Goal: Information Seeking & Learning: Learn about a topic

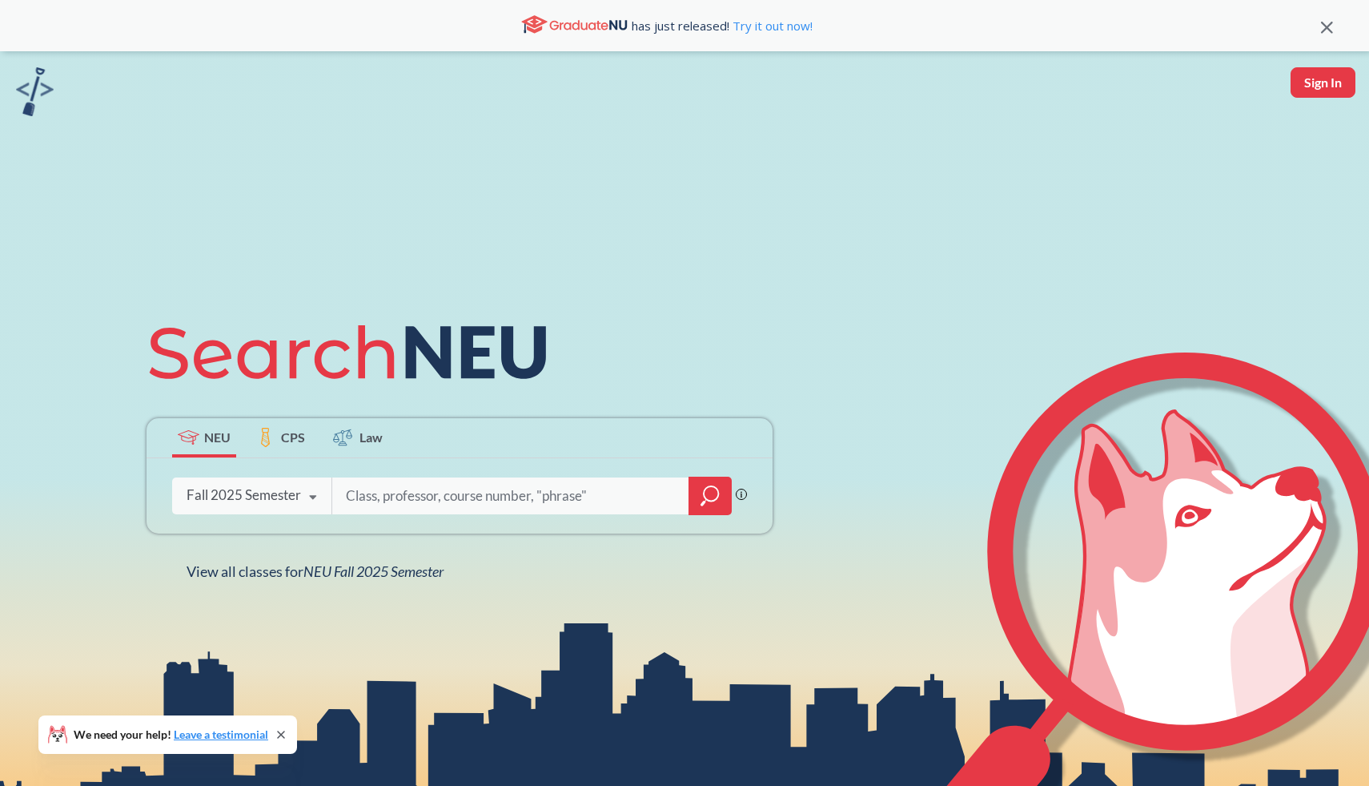
click at [408, 506] on input "search" at bounding box center [510, 496] width 333 height 34
type input "combiinatorics"
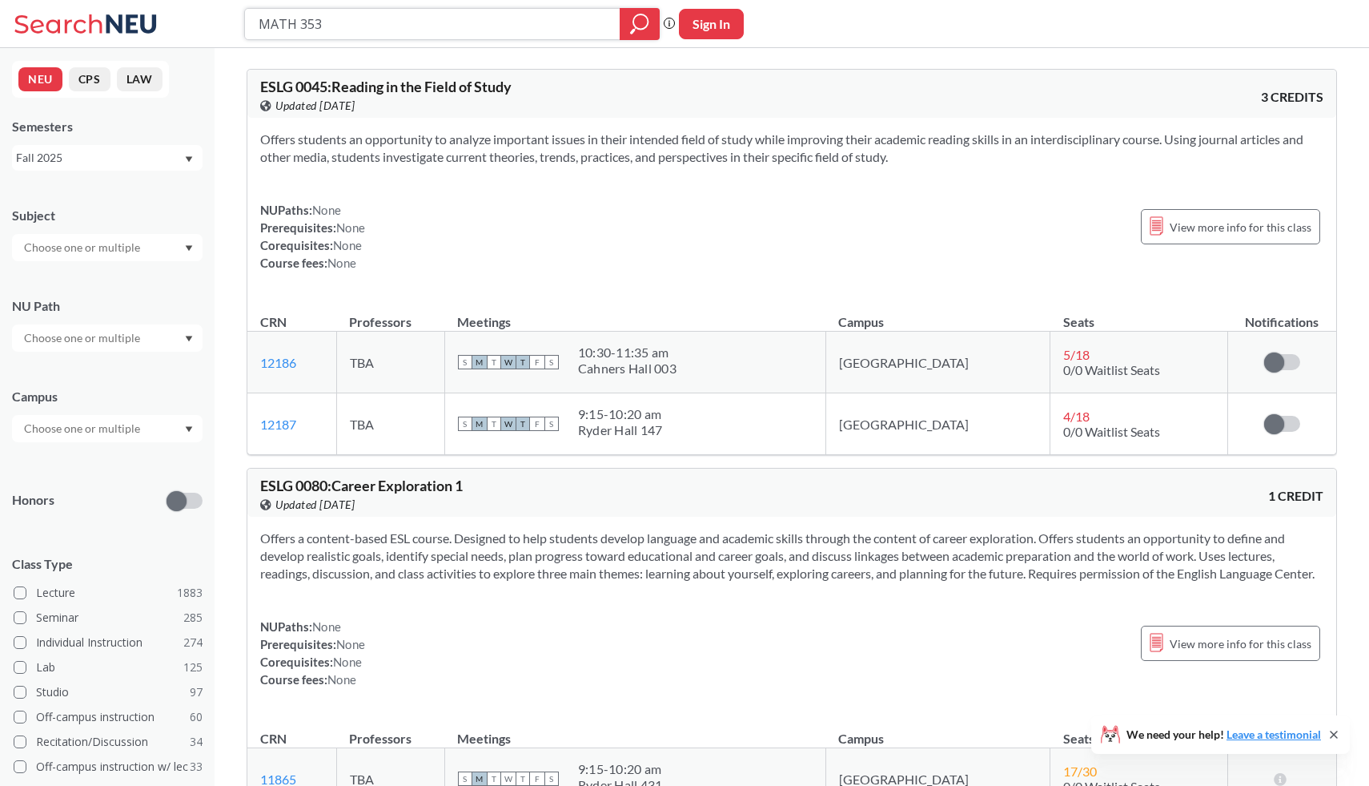
type input "MATH 3533"
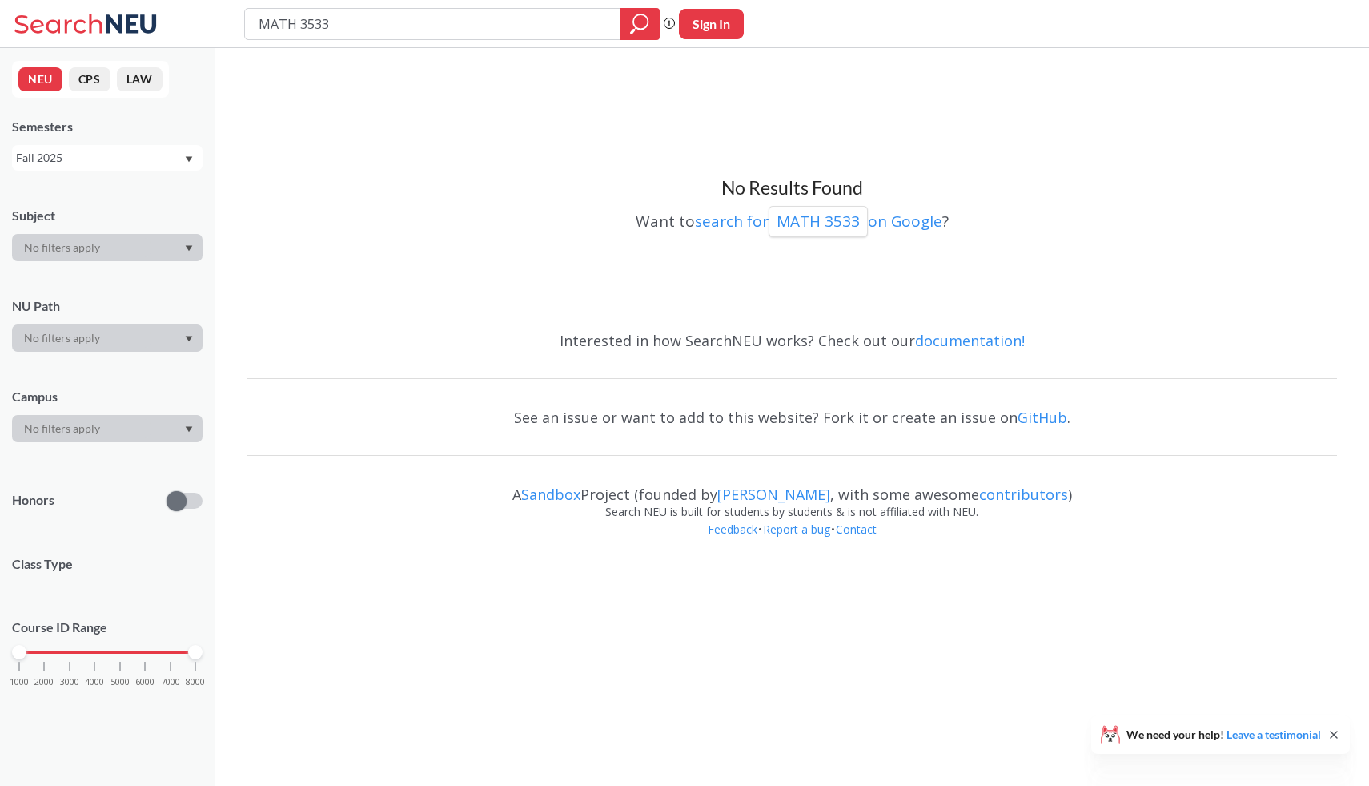
click at [115, 163] on div "Fall 2025" at bounding box center [99, 158] width 167 height 18
click at [102, 244] on div "Spring 2025" at bounding box center [111, 243] width 181 height 18
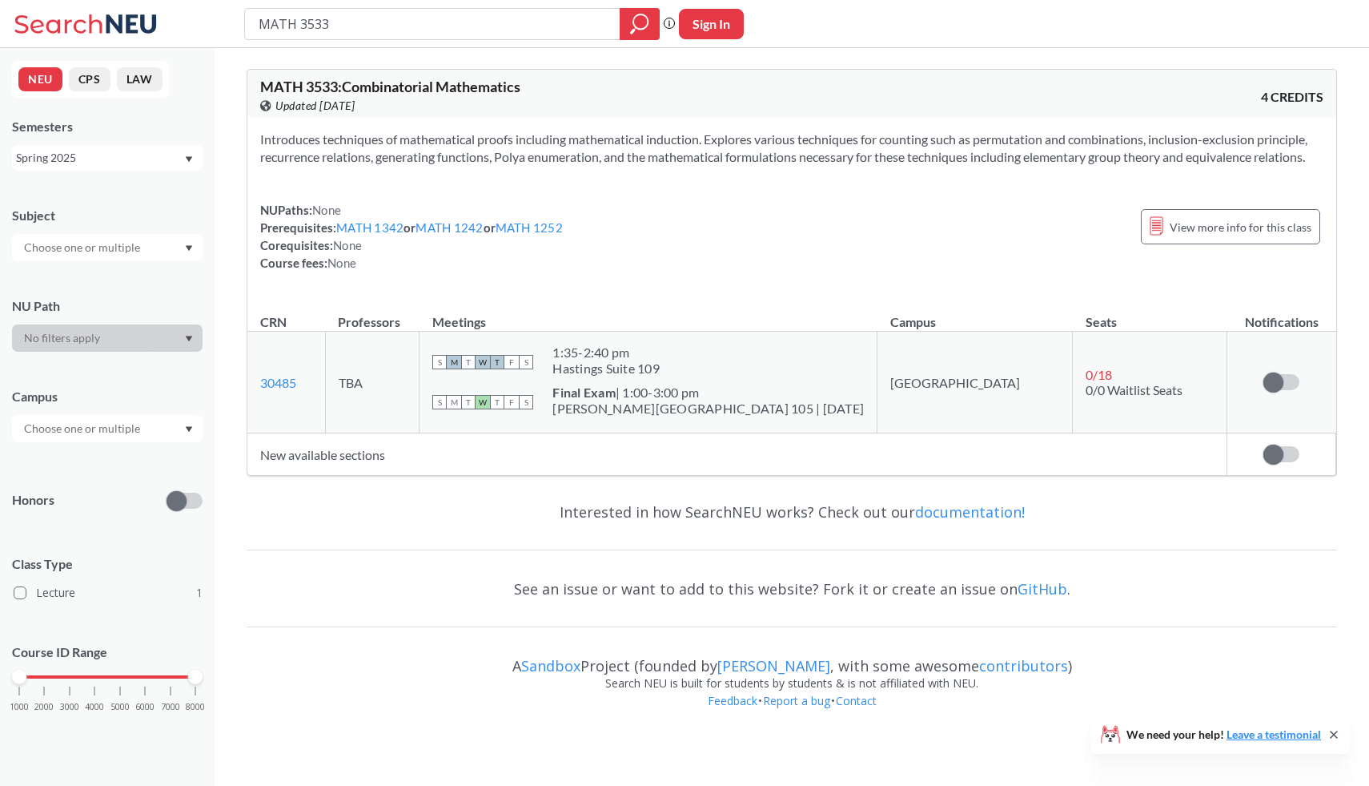
click at [45, 161] on div "Spring 2025" at bounding box center [99, 158] width 167 height 18
click at [86, 271] on span "Summer 1 2025" at bounding box center [62, 271] width 82 height 18
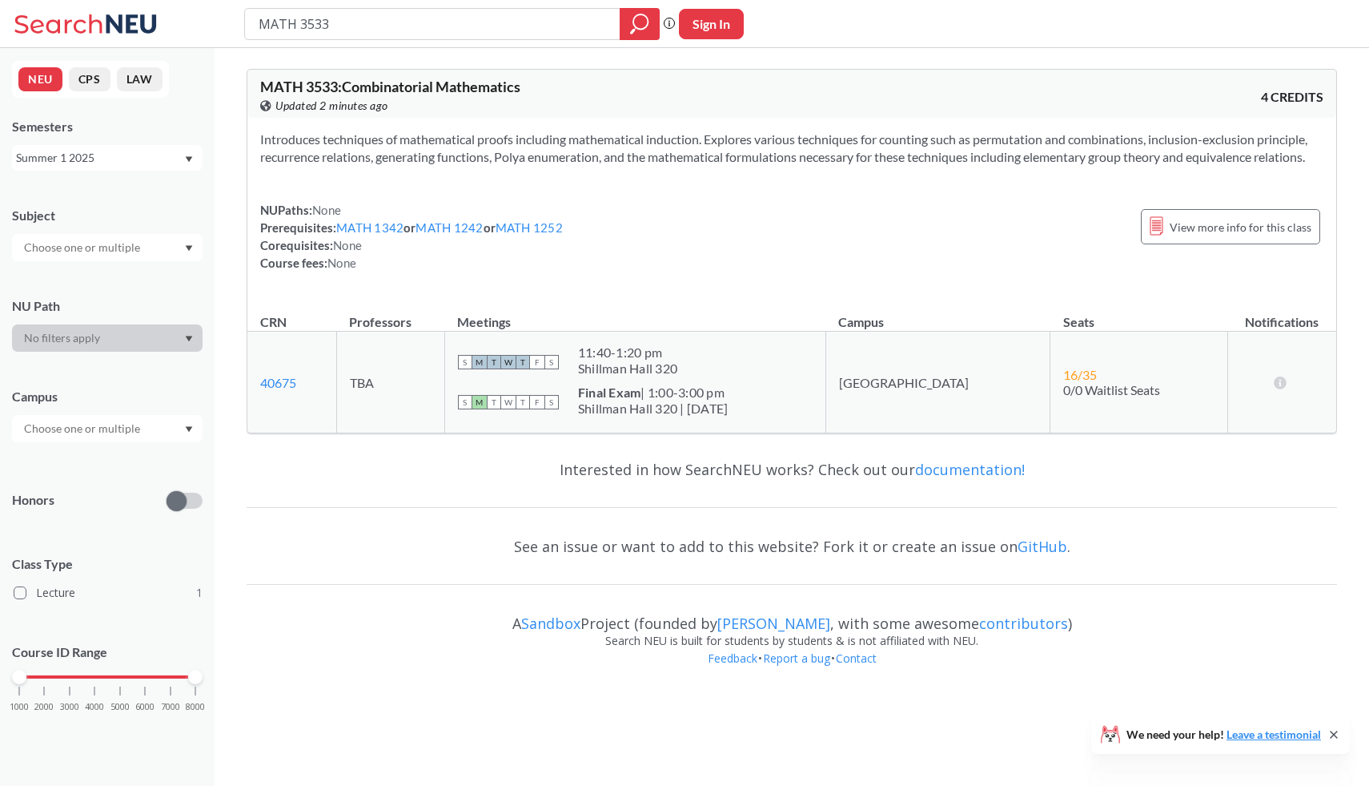
click at [342, 28] on input "MATH 3533" at bounding box center [433, 23] width 352 height 27
type input "M"
type input "programming language"
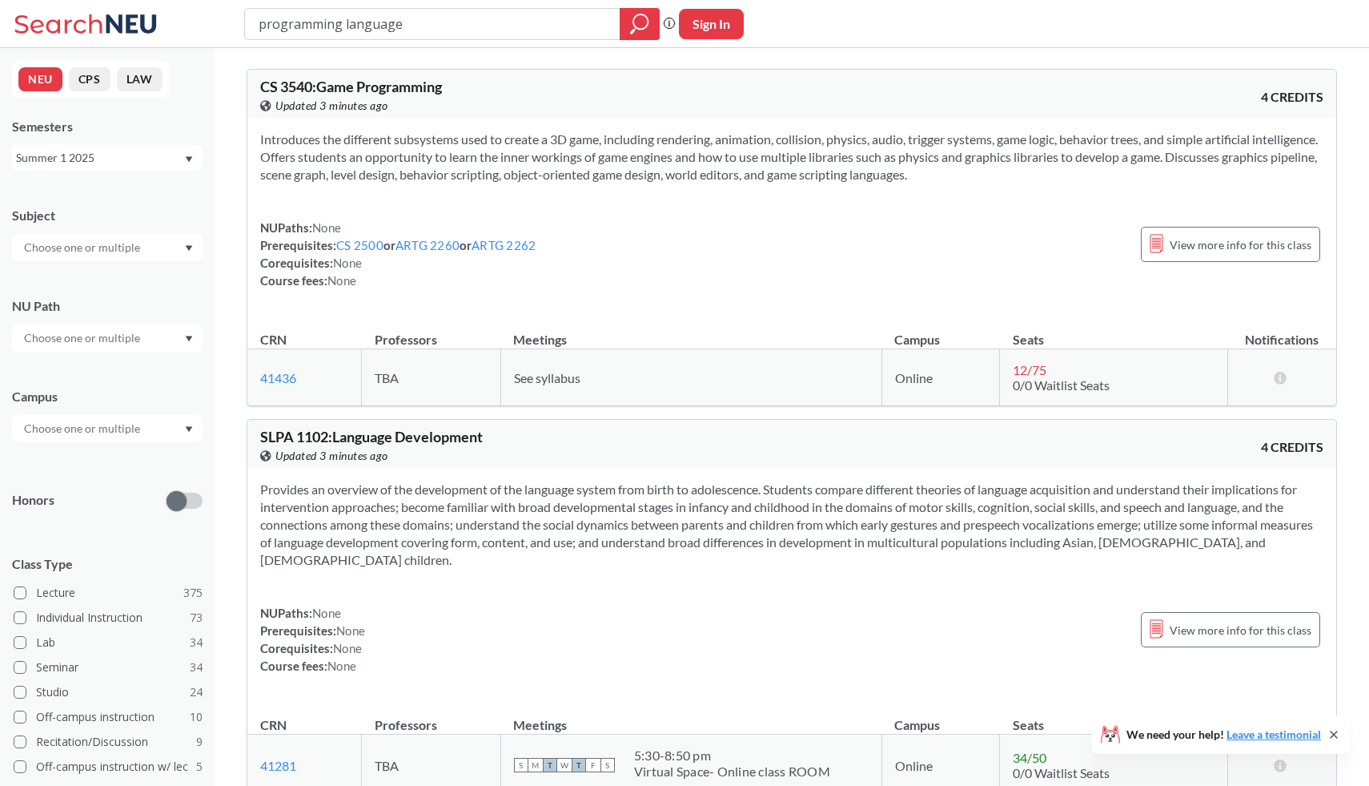
click at [429, 26] on input "programming language" at bounding box center [433, 23] width 352 height 27
type input "cs 4700"
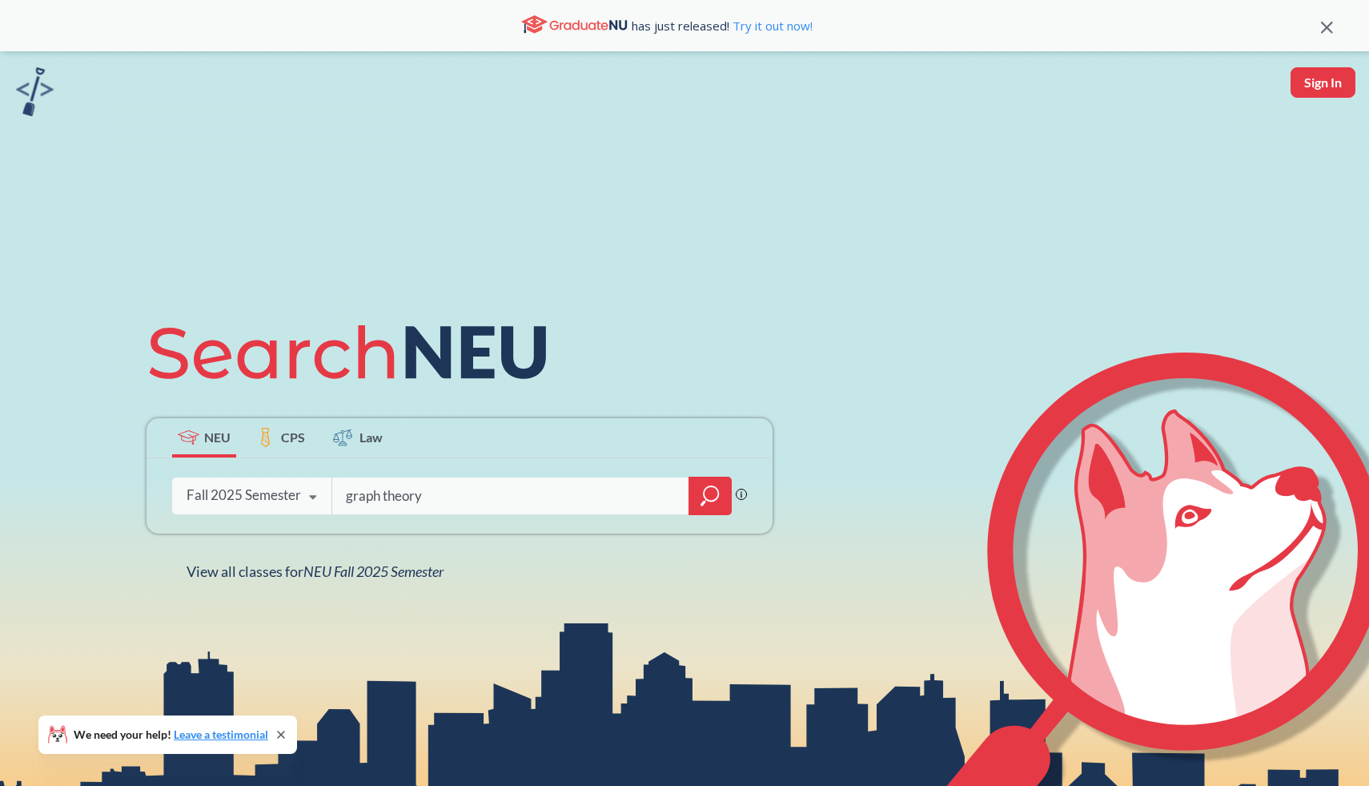
type input "graph theory"
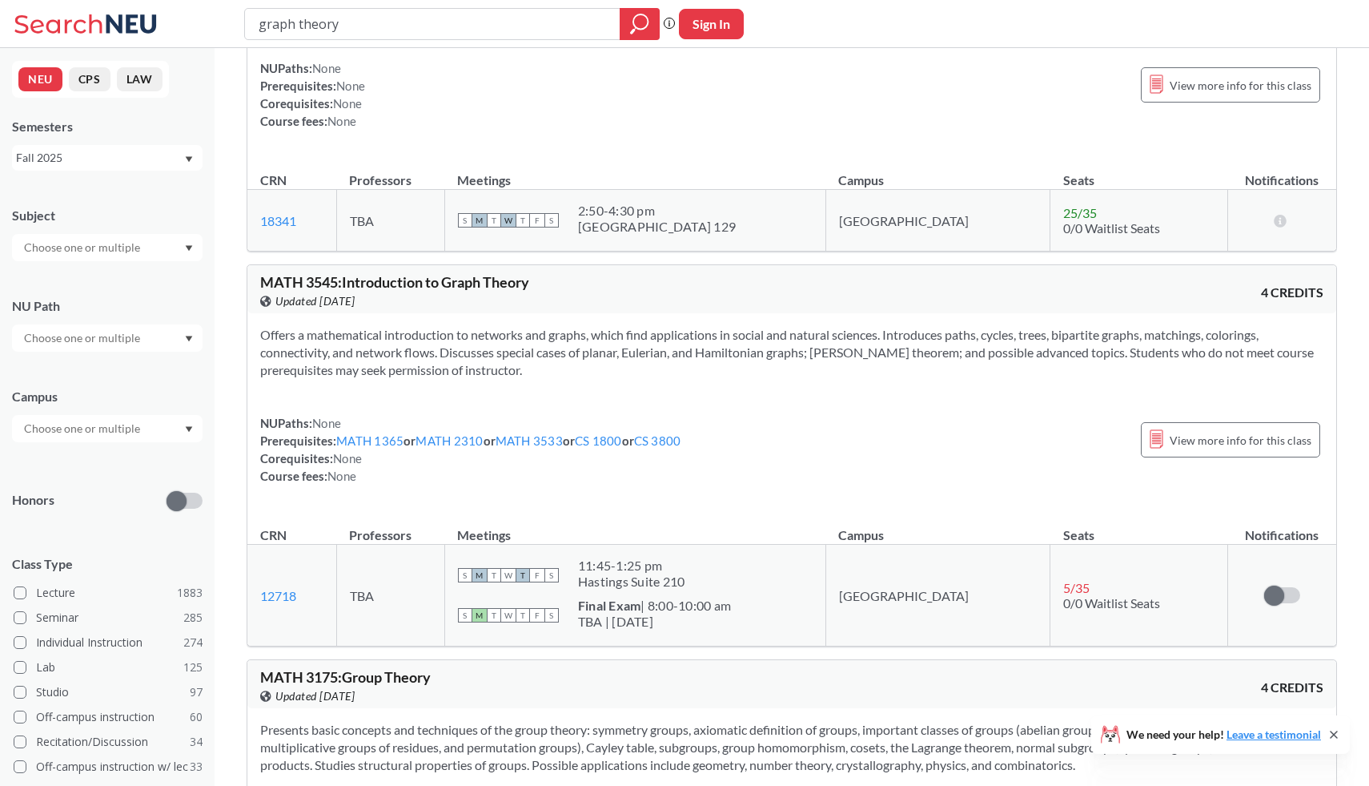
scroll to position [213, 0]
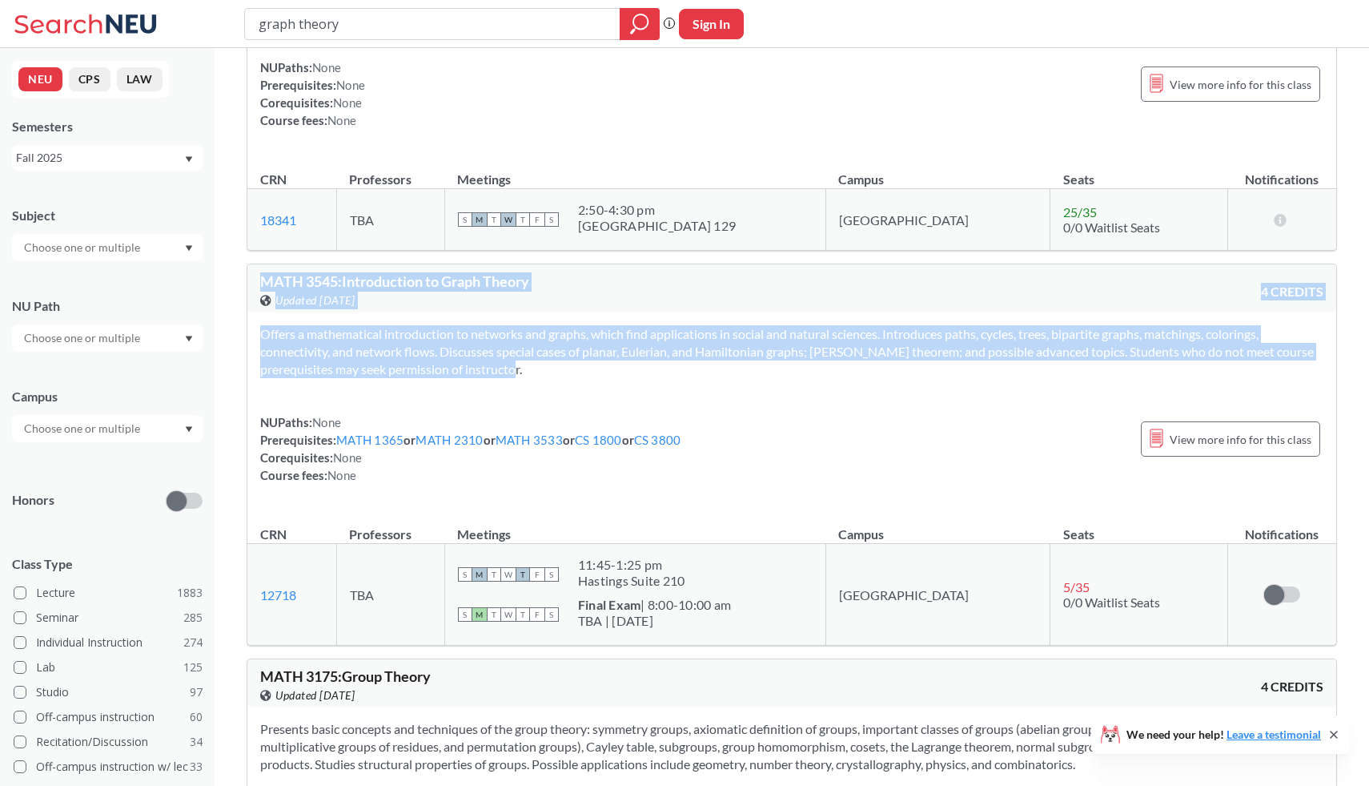
drag, startPoint x: 561, startPoint y: 360, endPoint x: 247, endPoint y: 285, distance: 322.0
click at [247, 285] on div "MATH 3545 : Introduction to Graph Theory View this course on Banner. Updated [D…" at bounding box center [792, 454] width 1091 height 382
copy div "MATH 3545 : Introduction to Graph Theory View this course on Banner. Updated [D…"
